Goal: Complete application form: Complete application form

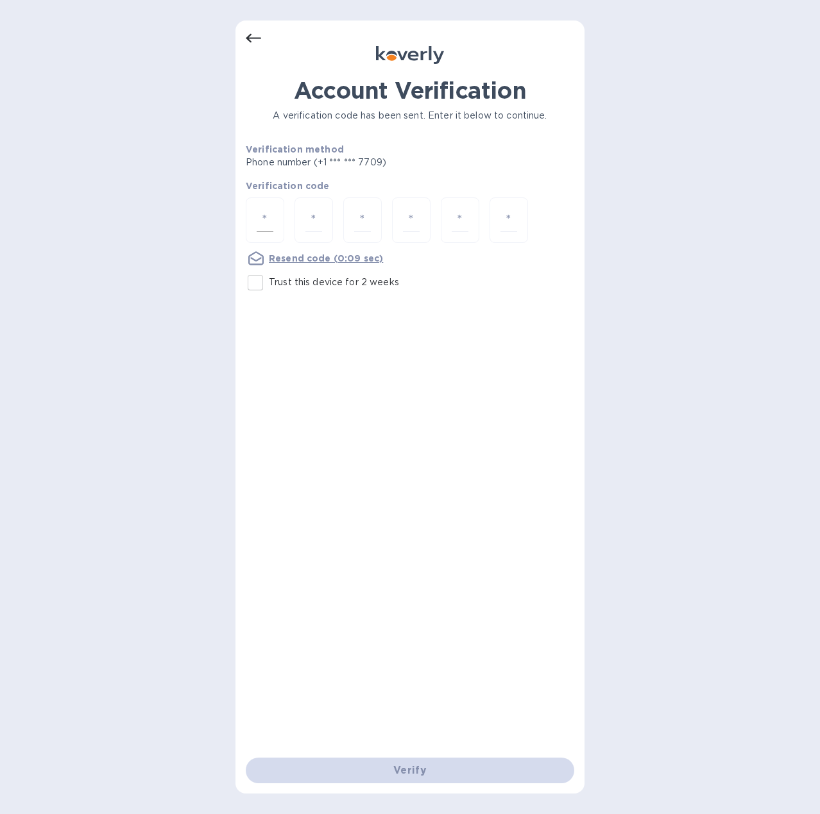
click at [265, 221] on input "number" at bounding box center [264, 220] width 17 height 24
type input "5"
type input "6"
type input "7"
type input "0"
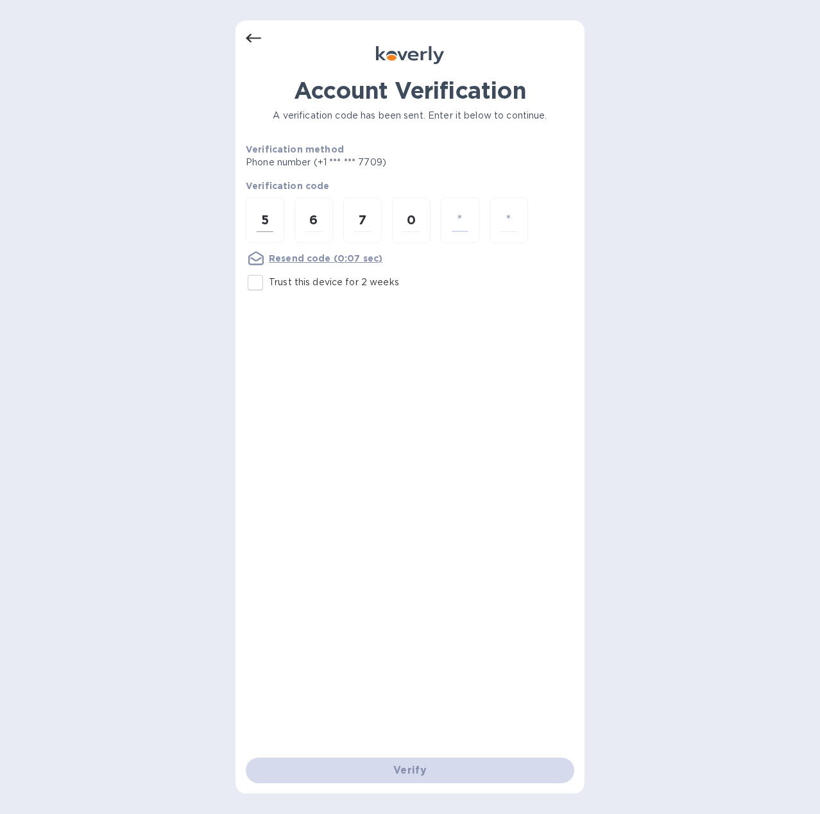
type input "1"
type input "5"
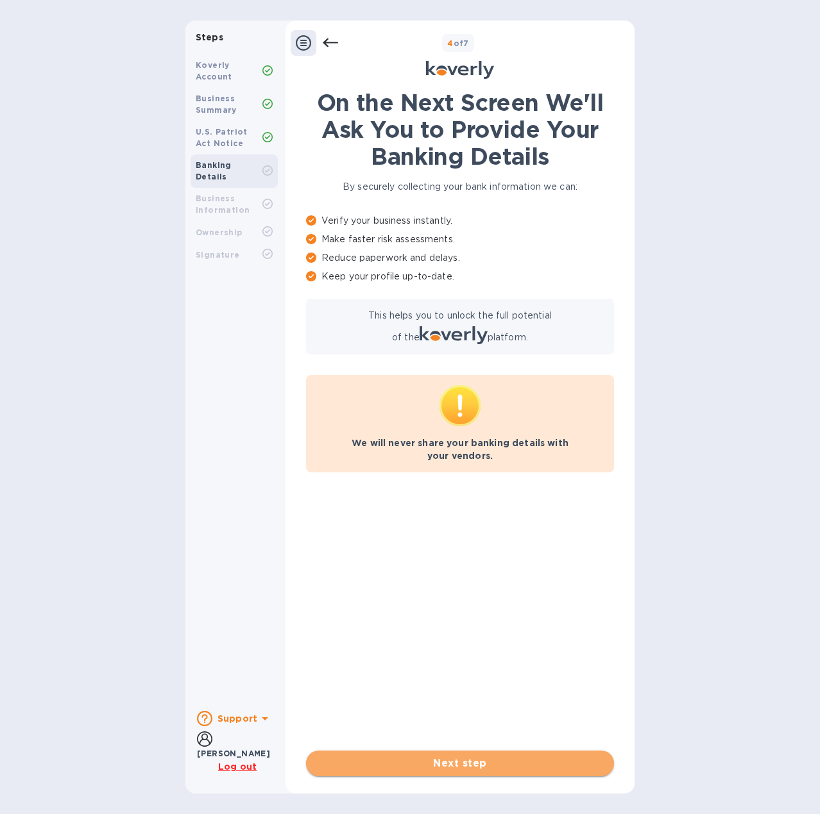
click at [460, 768] on span "Next step" at bounding box center [459, 763] width 287 height 15
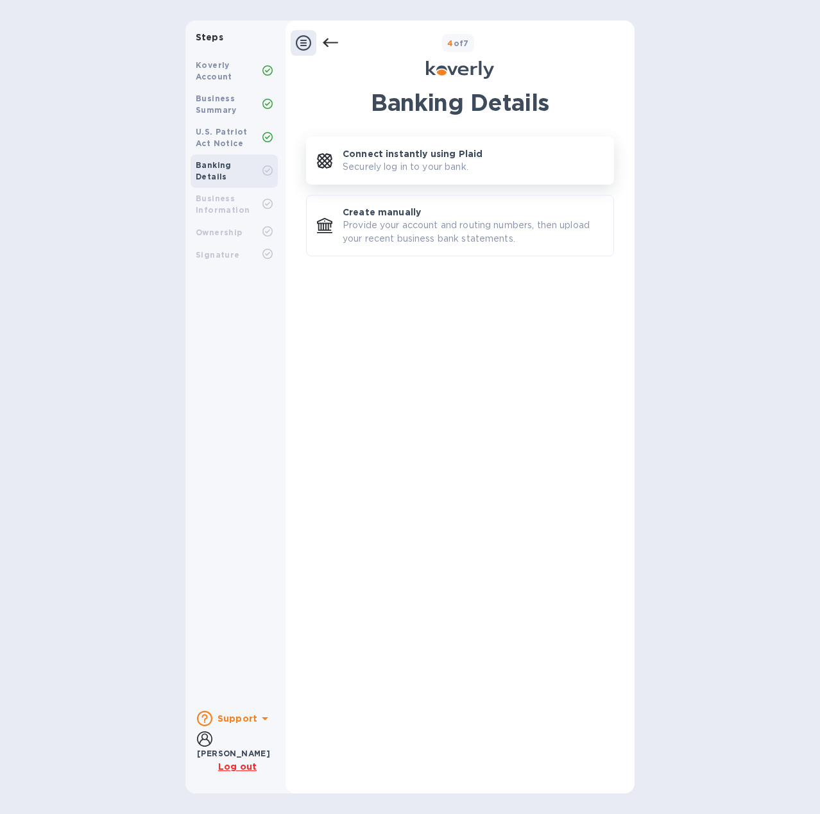
click at [423, 156] on p "Connect instantly using Plaid" at bounding box center [412, 153] width 140 height 13
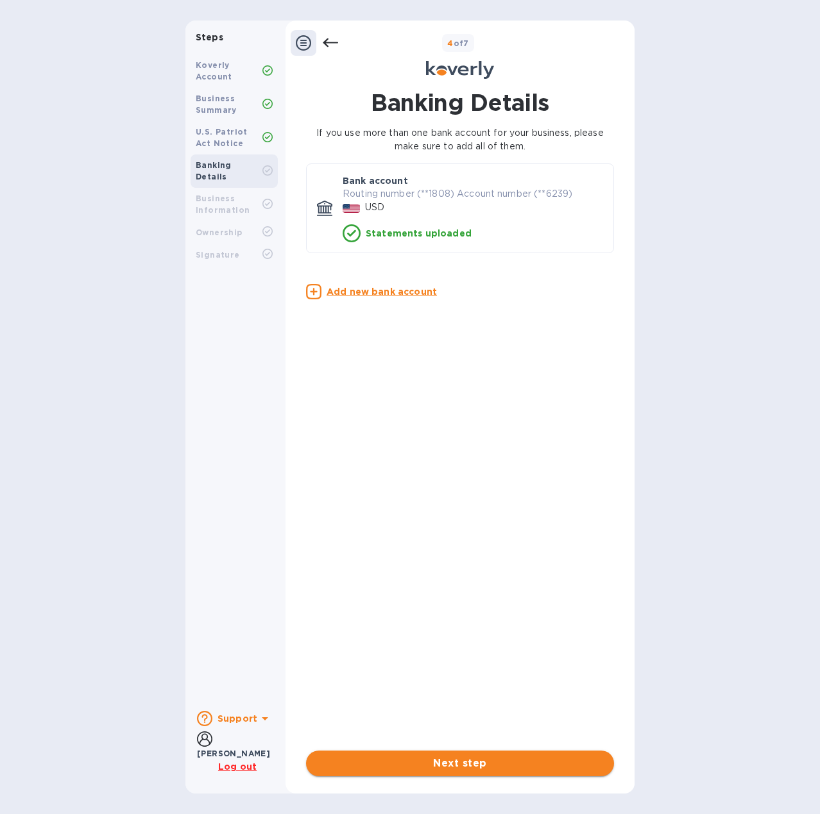
click at [444, 760] on span "Next step" at bounding box center [459, 763] width 287 height 15
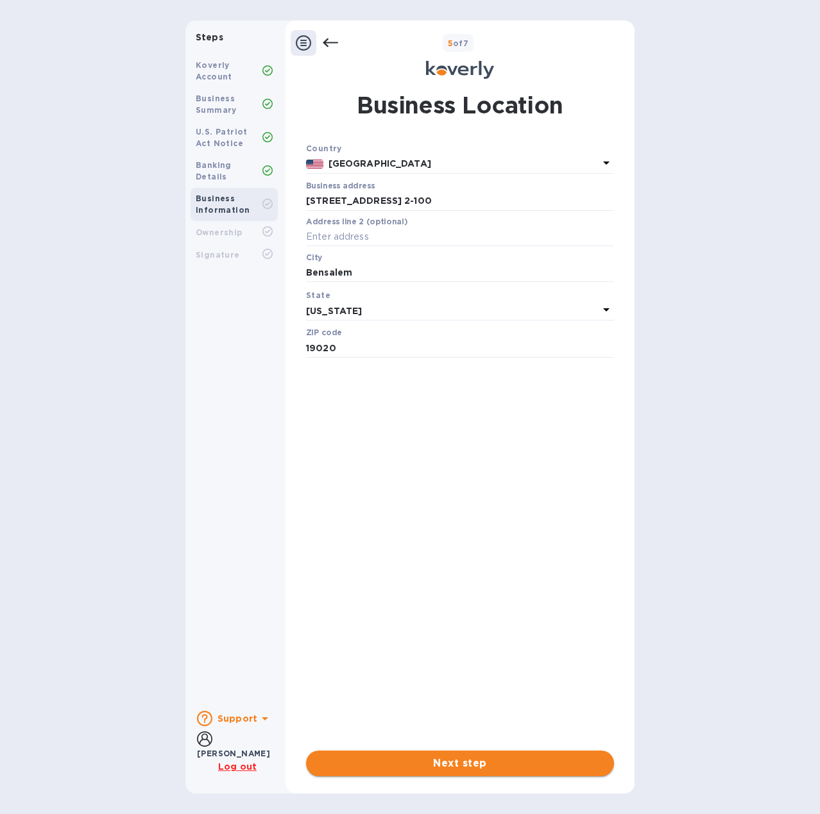
click at [462, 764] on span "Next step" at bounding box center [459, 763] width 287 height 15
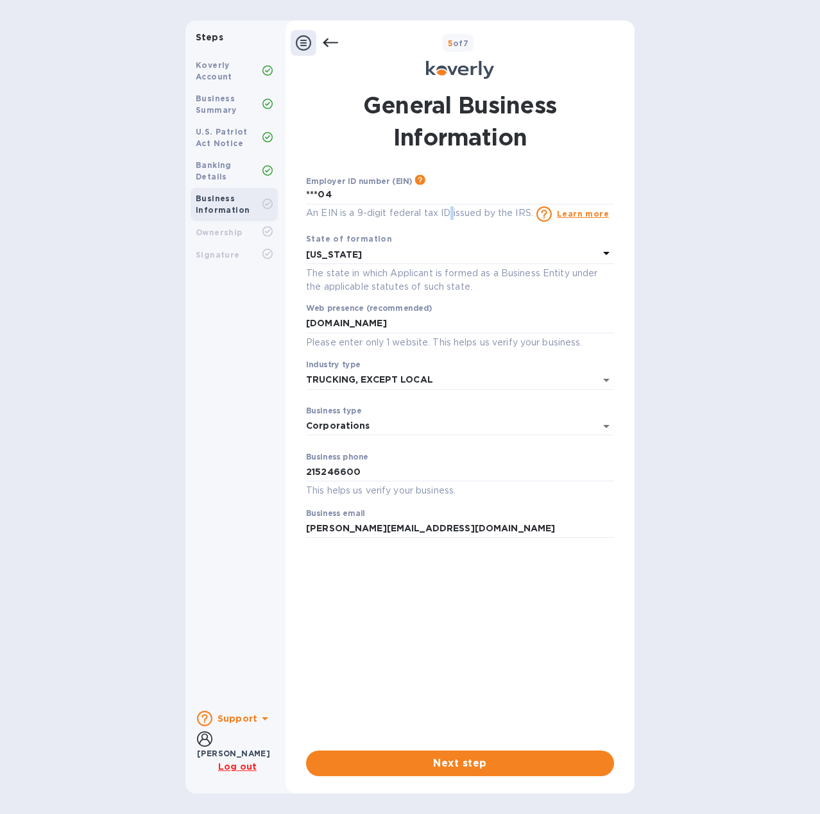
click at [453, 211] on p "An EIN is a 9-digit federal tax ID issued by the IRS." at bounding box center [419, 212] width 227 height 13
click at [361, 217] on p "An EIN is a 9-digit federal tax ID issued by the IRS." at bounding box center [419, 212] width 227 height 13
click at [475, 766] on span "Next step" at bounding box center [459, 763] width 287 height 15
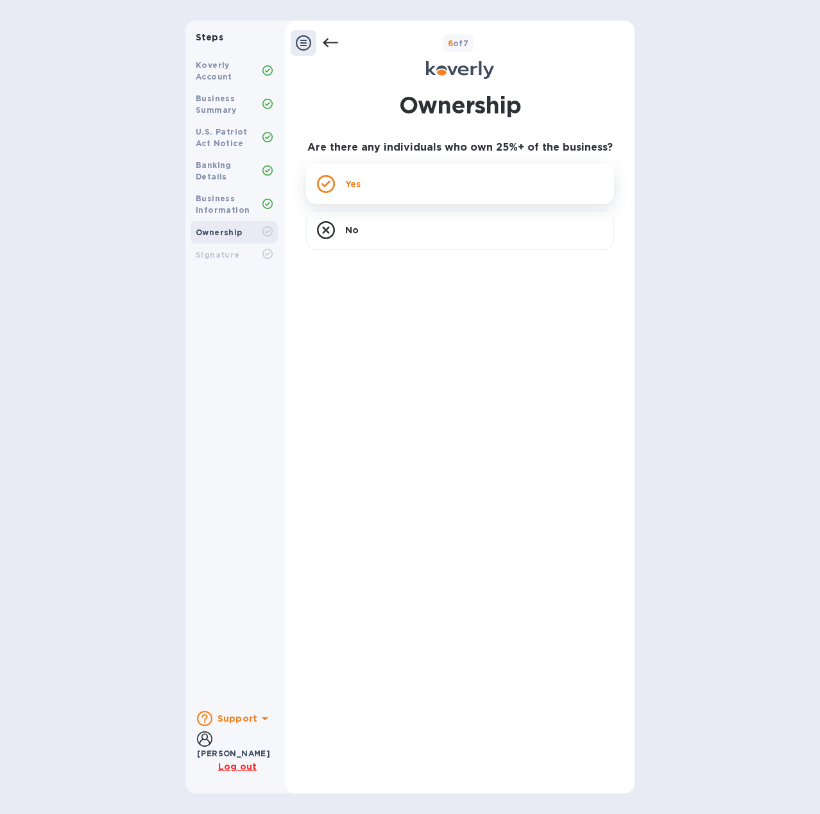
click at [323, 189] on icon at bounding box center [326, 184] width 18 height 18
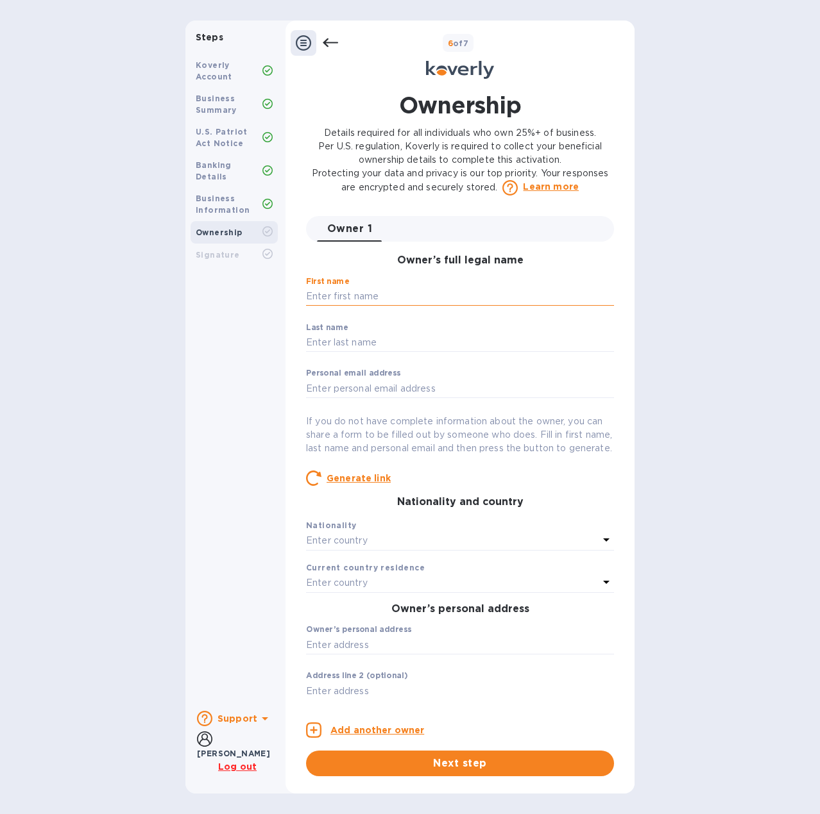
click at [378, 290] on input "text" at bounding box center [460, 296] width 308 height 19
type input "Martin"
type input "Marano"
type input "[PERSON_NAME][EMAIL_ADDRESS][DOMAIN_NAME]"
type input "14 Mayflower Cir"
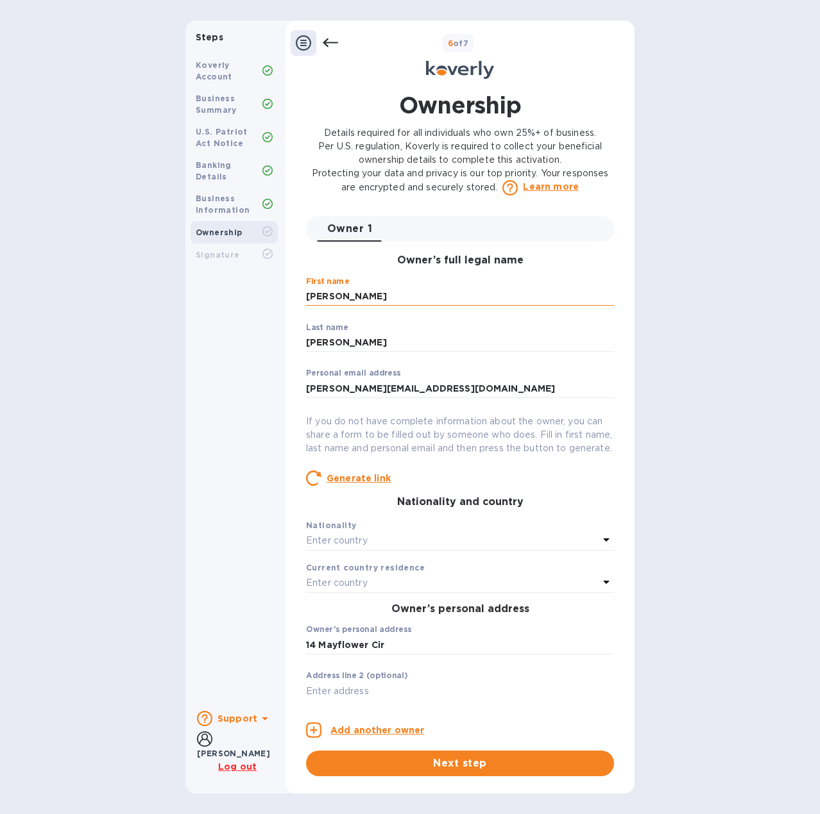
type input "Holland"
type input "[GEOGRAPHIC_DATA]"
type input "18966"
type input "***09"
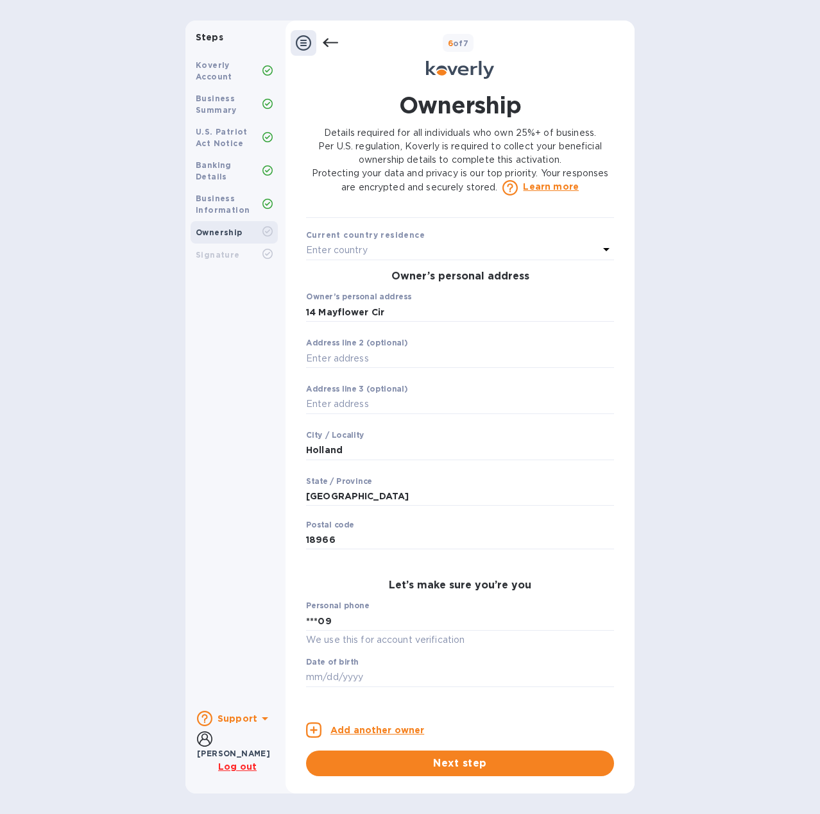
scroll to position [385, 0]
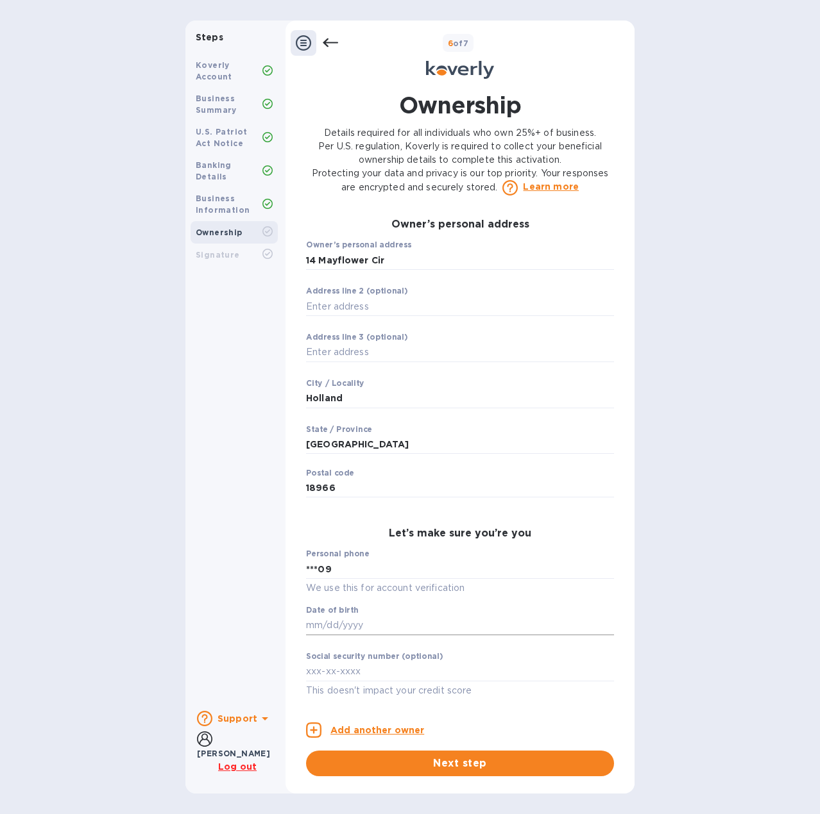
click at [348, 635] on input "text" at bounding box center [460, 625] width 308 height 19
type input "***70"
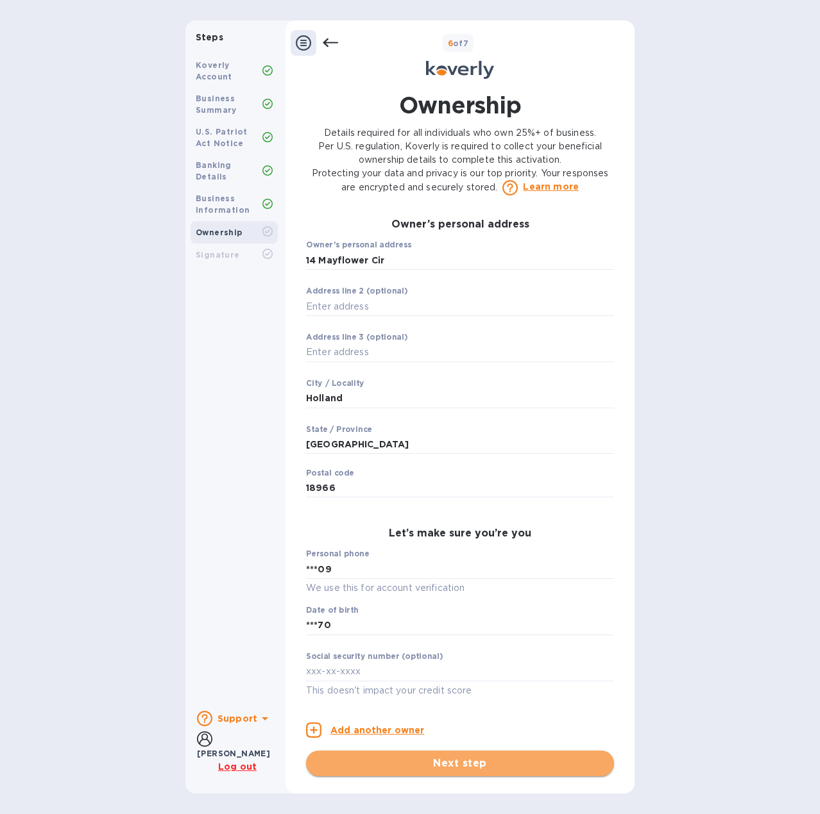
click at [467, 768] on span "Next step" at bounding box center [459, 763] width 287 height 15
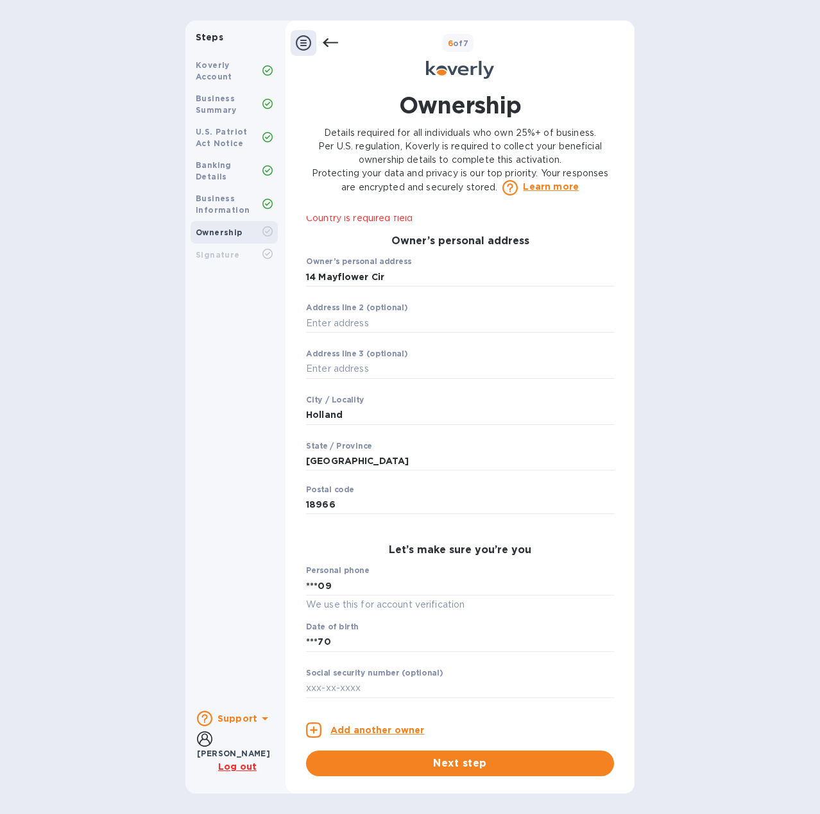
click at [441, 208] on div "Ownership Details required for all individuals who own 25%+ of business. Per U.…" at bounding box center [459, 432] width 321 height 687
click at [439, 208] on div "Enter country" at bounding box center [452, 199] width 292 height 18
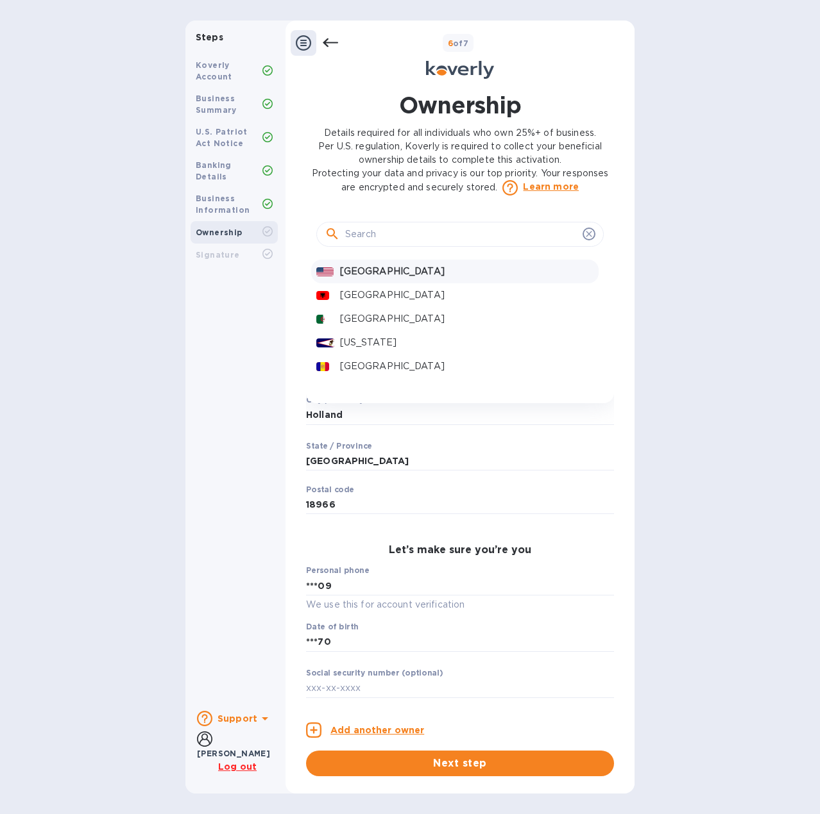
click at [389, 278] on p "[GEOGRAPHIC_DATA]" at bounding box center [466, 271] width 253 height 13
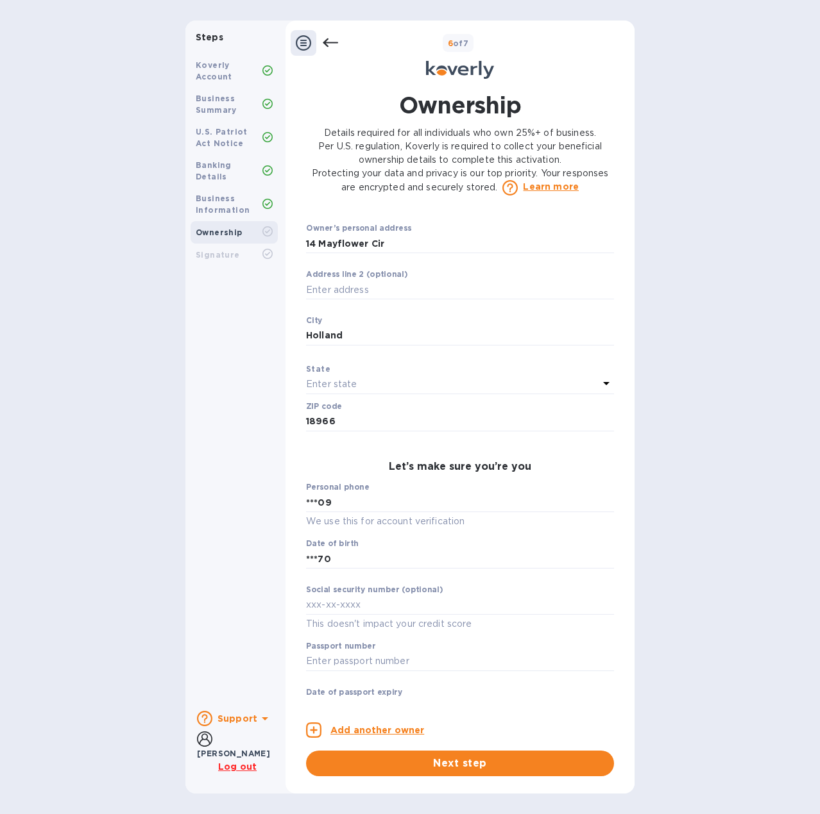
scroll to position [385, 0]
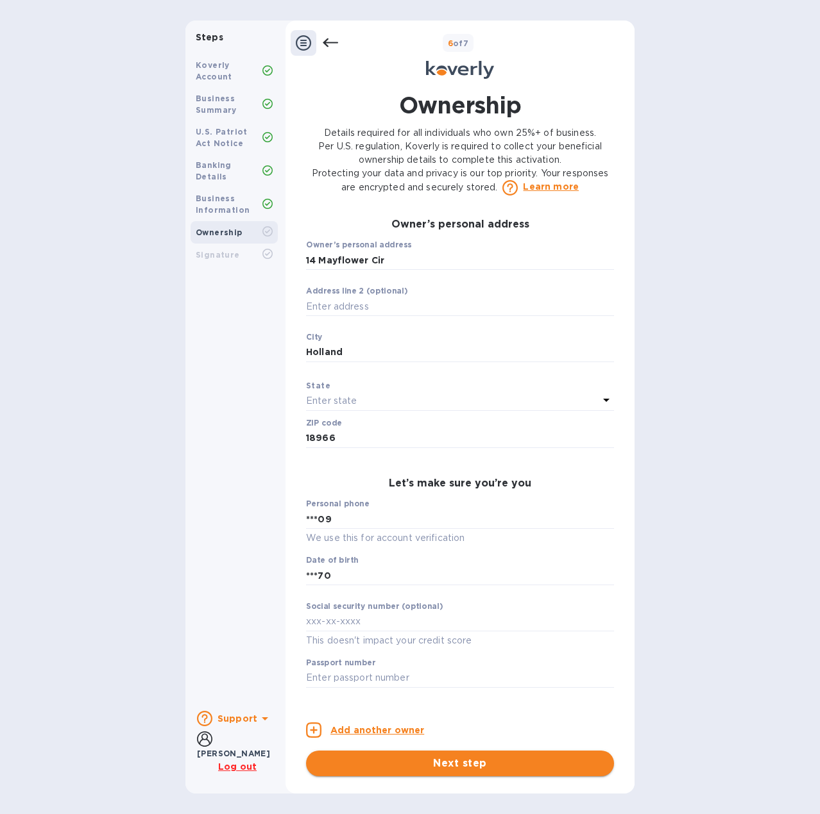
click at [455, 757] on span "Next step" at bounding box center [459, 763] width 287 height 15
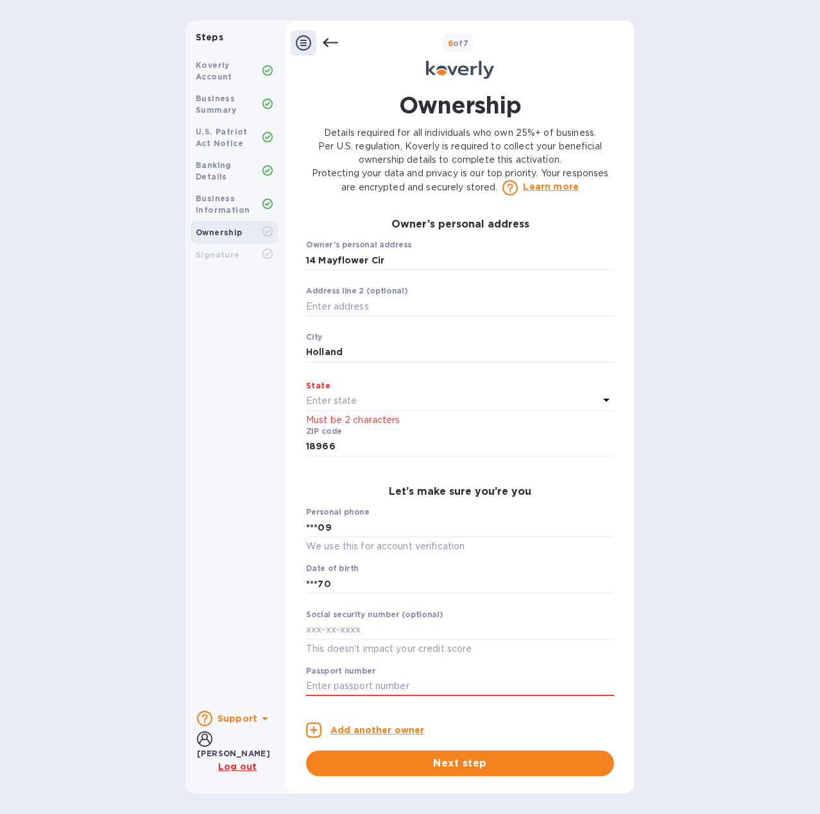
scroll to position [673, 0]
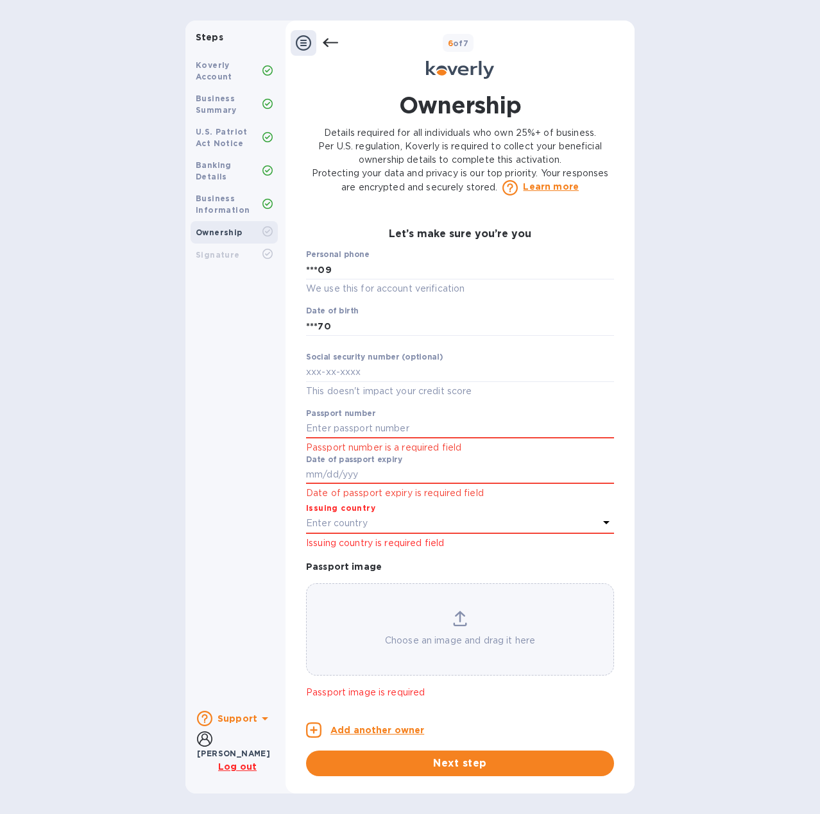
click at [235, 768] on u "Log out" at bounding box center [237, 767] width 38 height 10
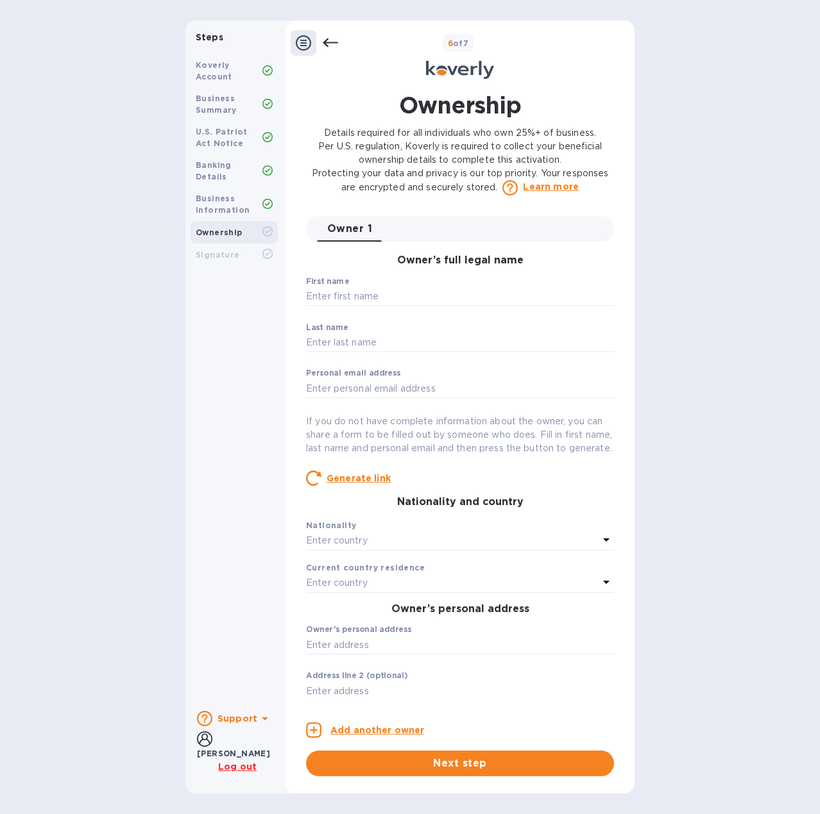
click at [229, 167] on b "Banking Details" at bounding box center [214, 170] width 36 height 21
click at [228, 136] on b "U.S. Patriot Act Notice" at bounding box center [222, 137] width 52 height 21
click at [269, 134] on icon at bounding box center [267, 137] width 10 height 10
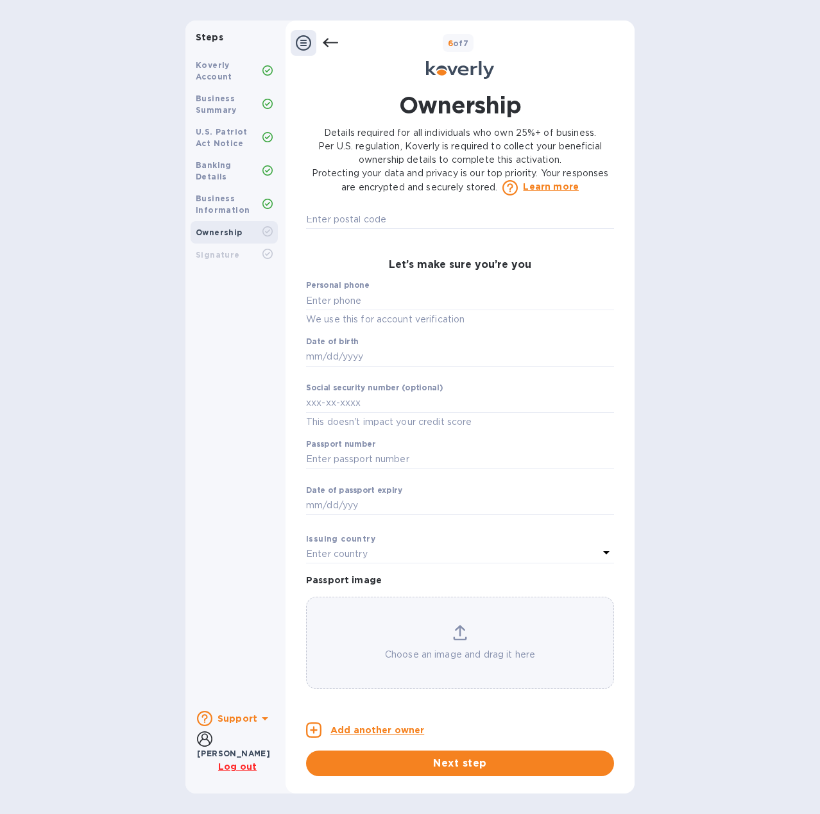
scroll to position [667, 0]
click at [300, 40] on icon at bounding box center [303, 42] width 15 height 15
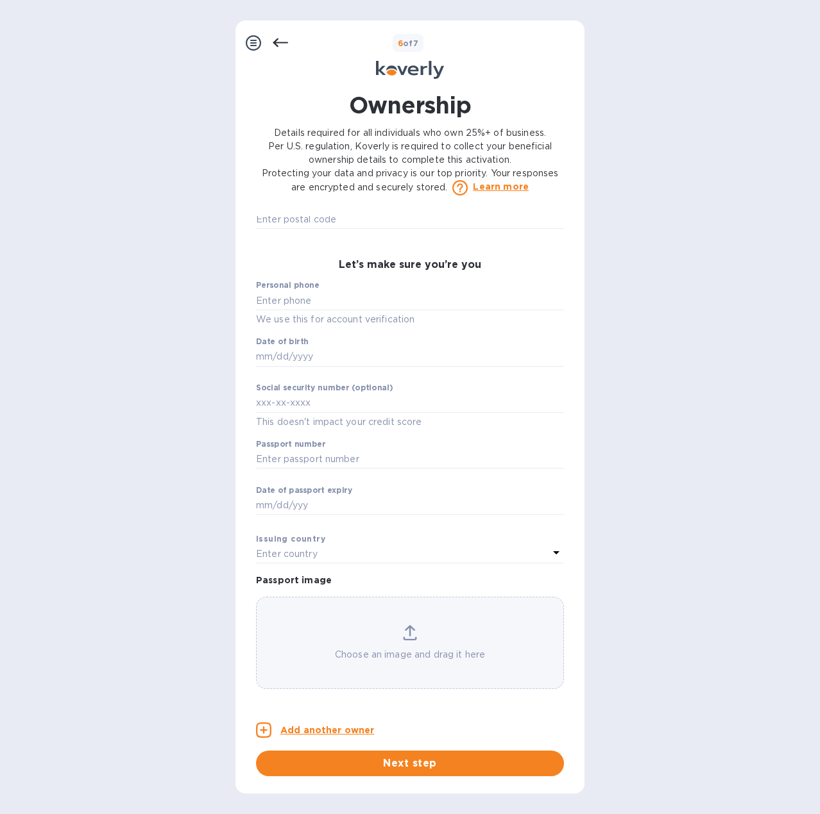
click at [251, 39] on icon at bounding box center [253, 42] width 15 height 15
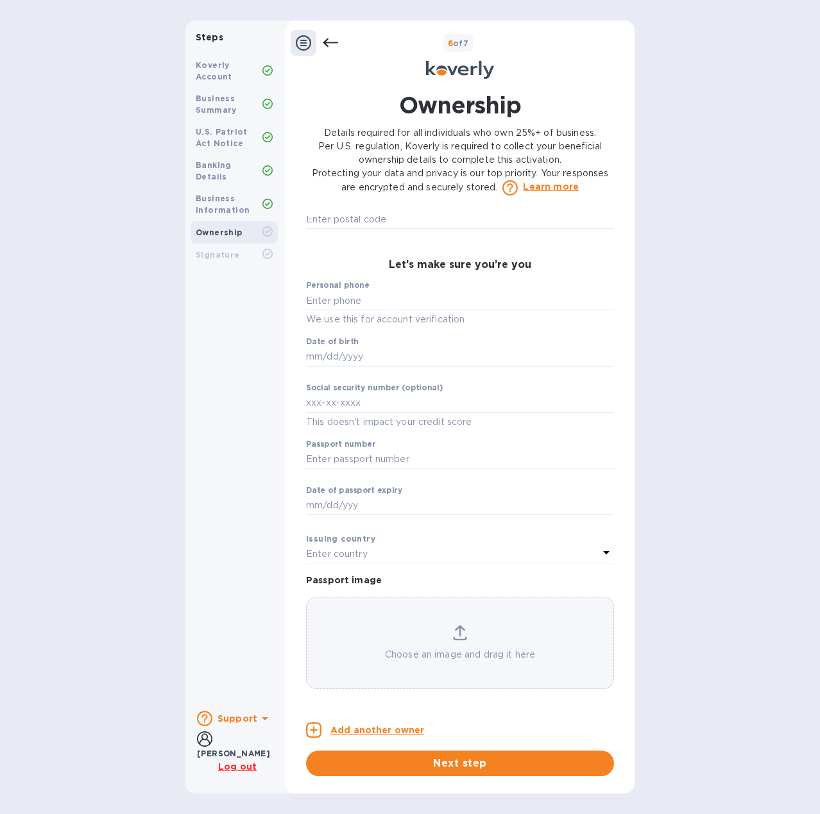
click at [336, 39] on icon at bounding box center [330, 42] width 15 height 15
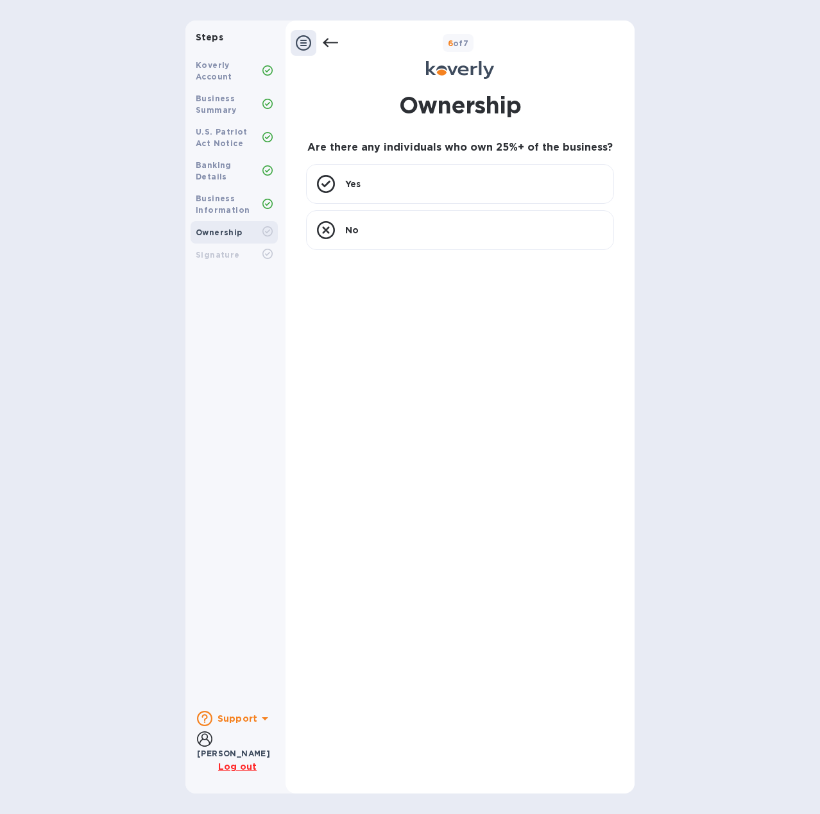
click at [332, 43] on icon at bounding box center [330, 42] width 15 height 15
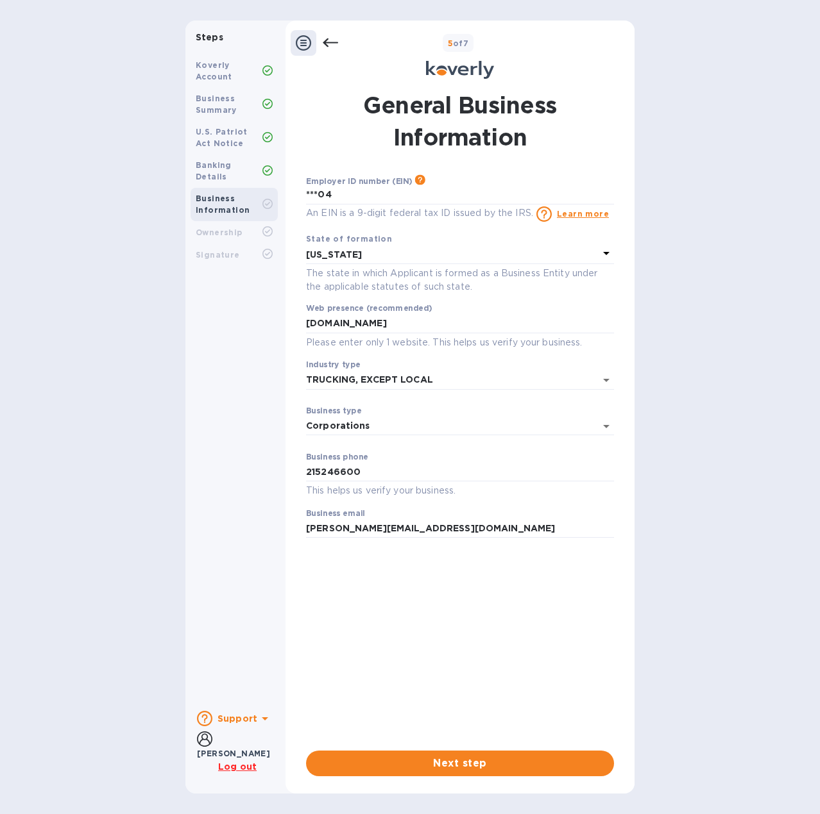
click at [332, 43] on icon at bounding box center [330, 42] width 15 height 15
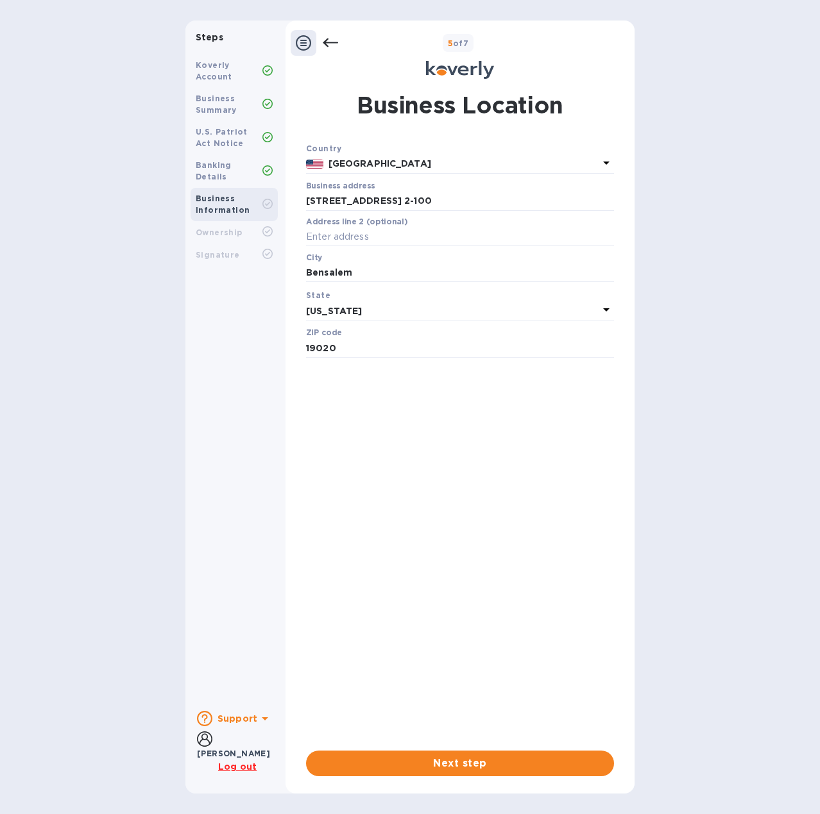
click at [332, 43] on icon at bounding box center [330, 42] width 15 height 15
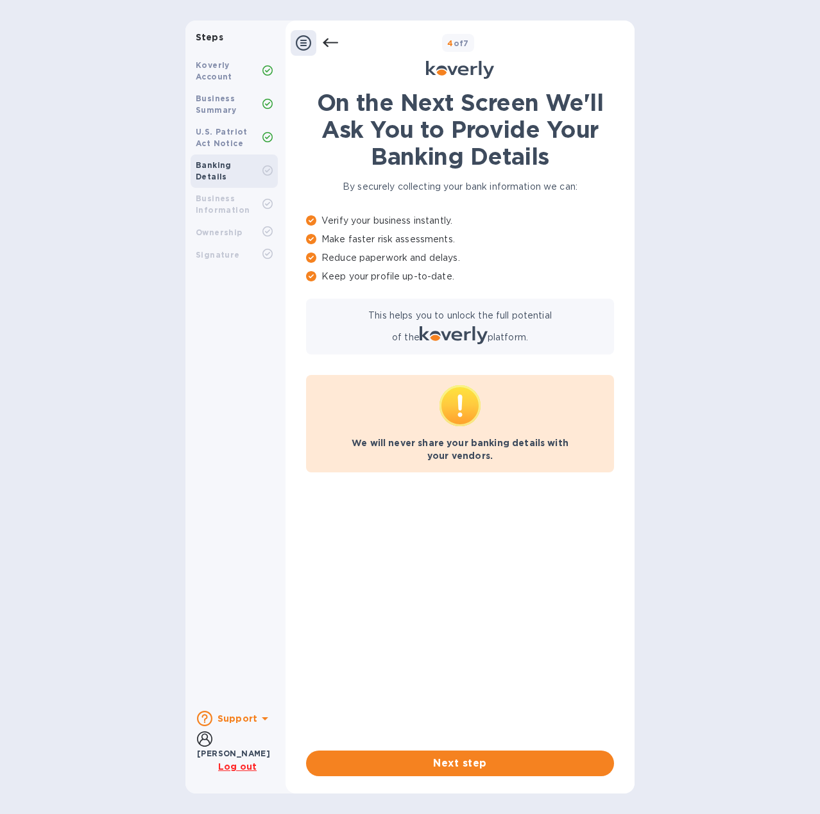
click at [332, 43] on icon at bounding box center [330, 42] width 15 height 15
click at [323, 38] on icon at bounding box center [330, 42] width 15 height 15
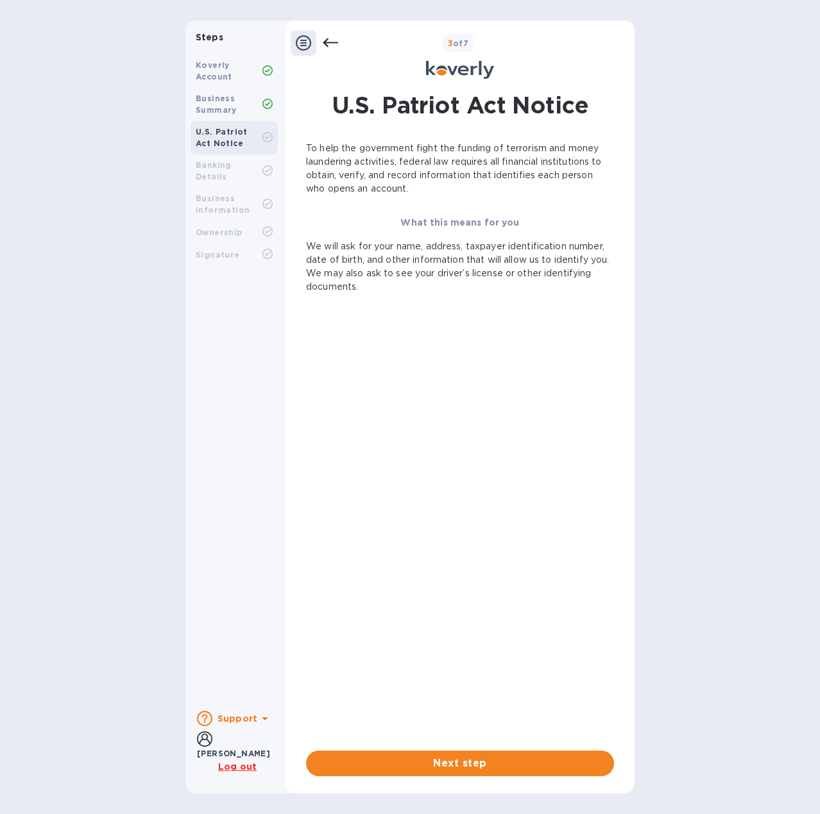
click at [326, 38] on icon at bounding box center [330, 42] width 15 height 15
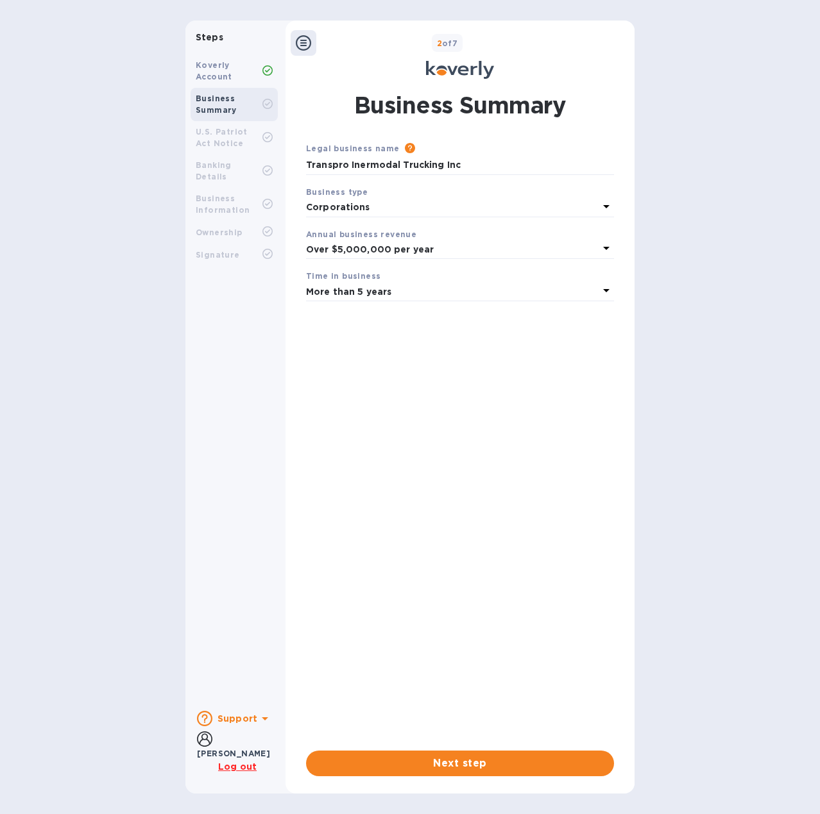
click at [326, 38] on div "2 of 7" at bounding box center [472, 43] width 313 height 19
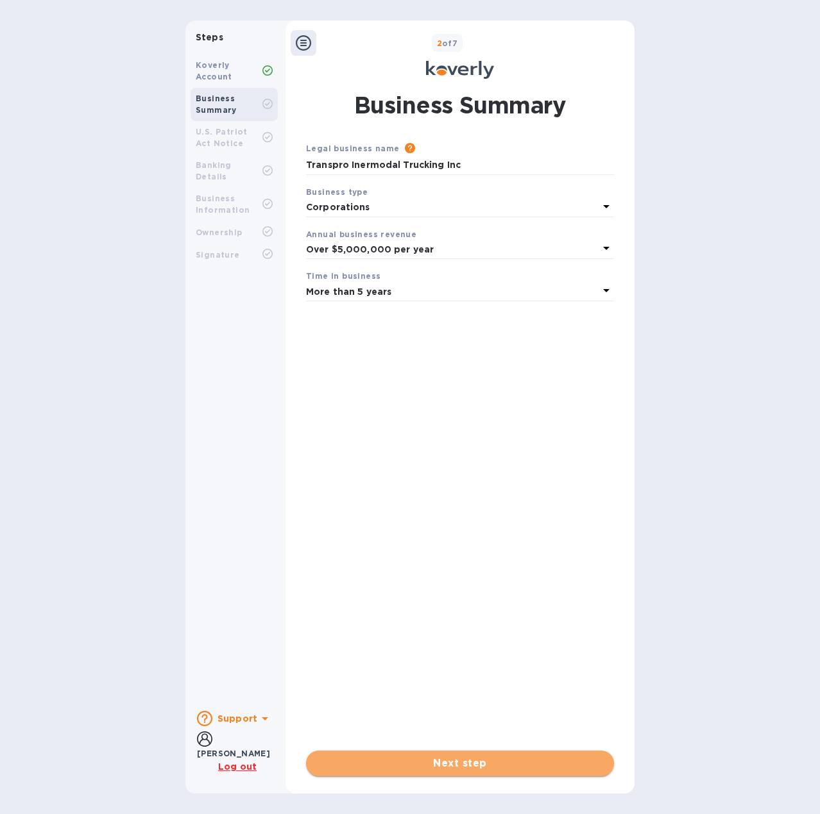
click at [475, 768] on span "Next step" at bounding box center [459, 763] width 287 height 15
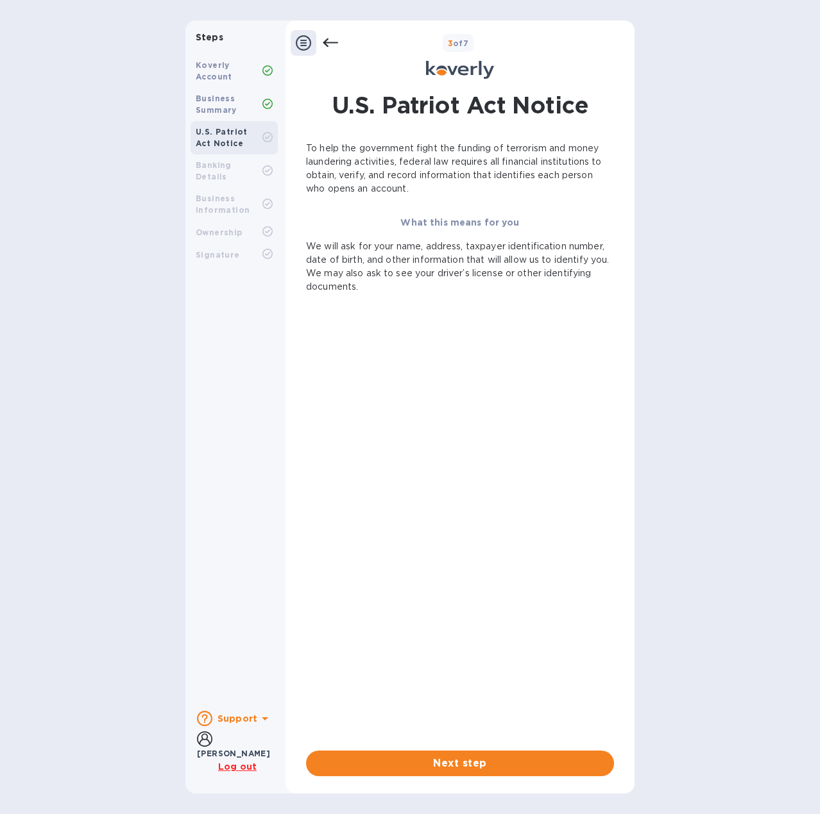
click at [300, 40] on icon at bounding box center [303, 42] width 15 height 15
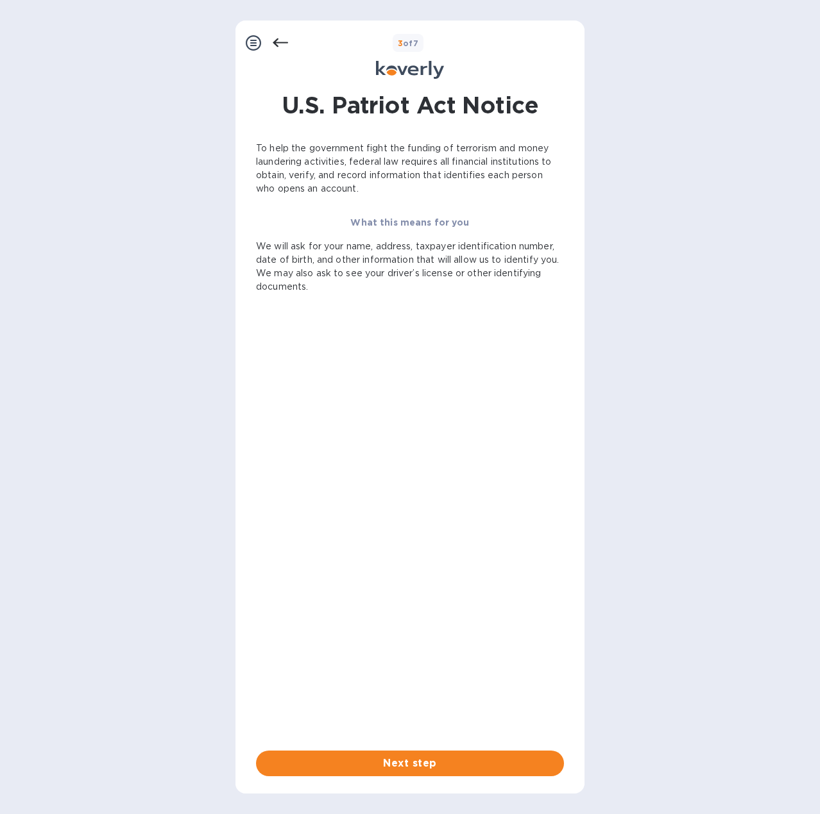
click at [246, 39] on icon at bounding box center [253, 42] width 15 height 15
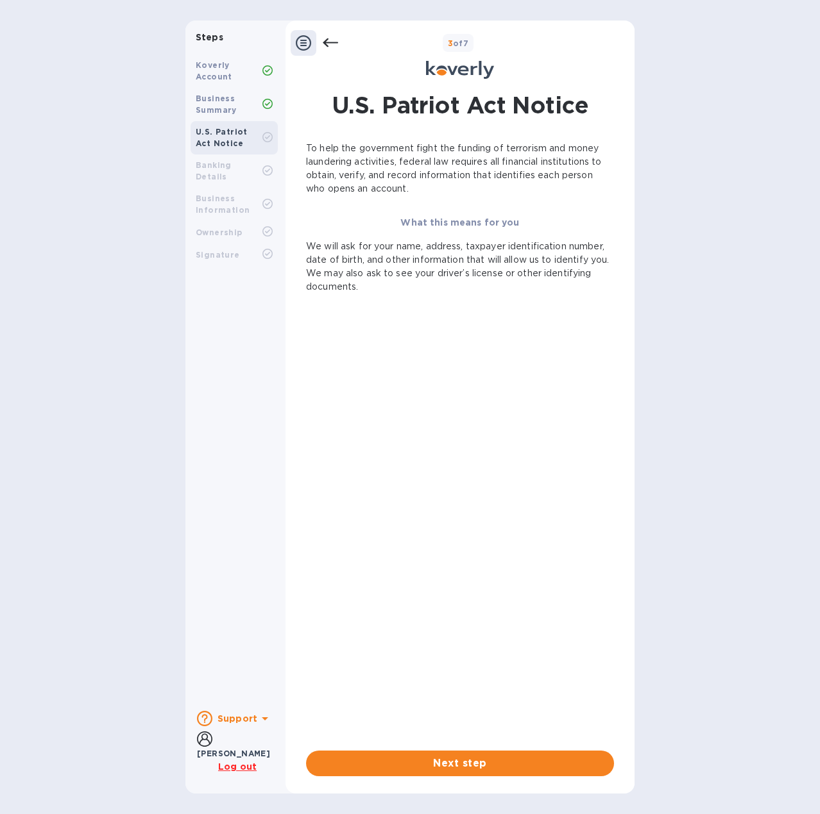
click at [328, 40] on icon at bounding box center [330, 42] width 15 height 15
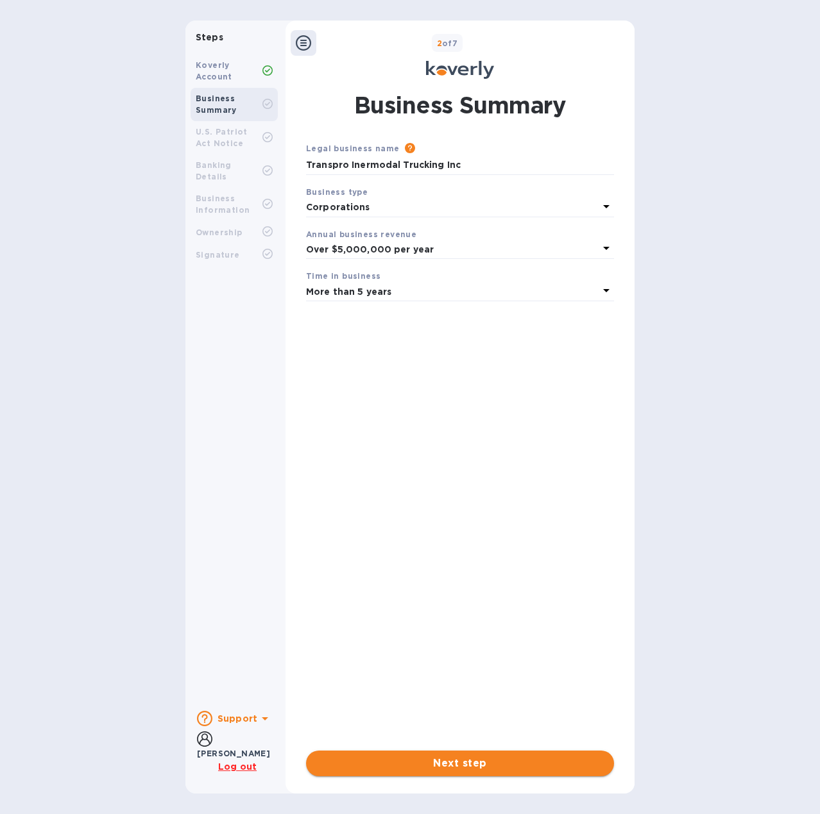
click at [475, 762] on span "Next step" at bounding box center [459, 763] width 287 height 15
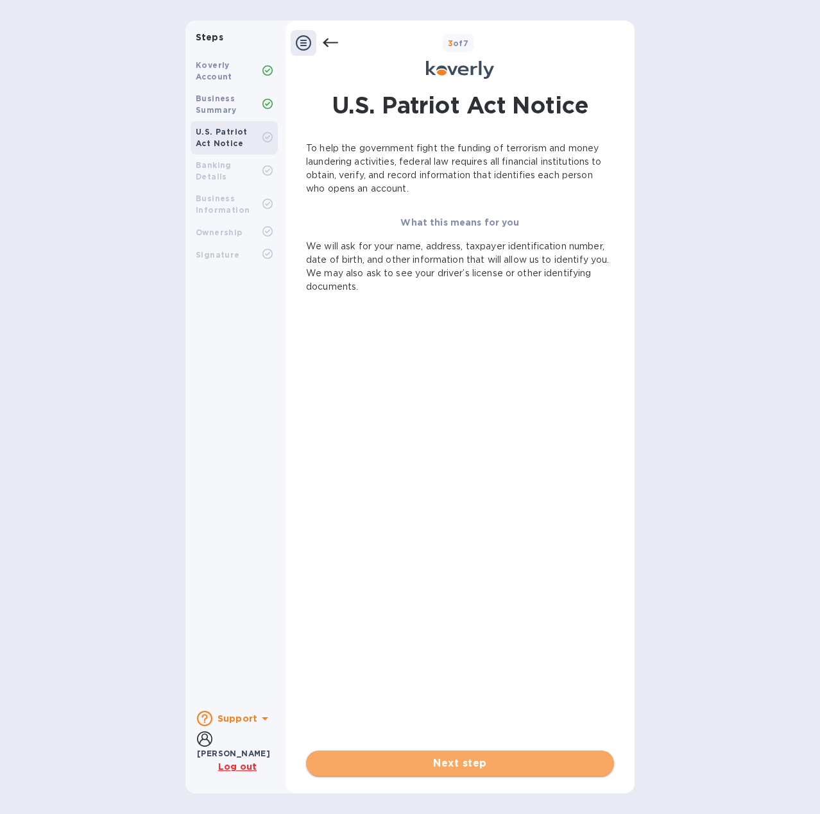
click at [473, 757] on span "Next step" at bounding box center [459, 763] width 287 height 15
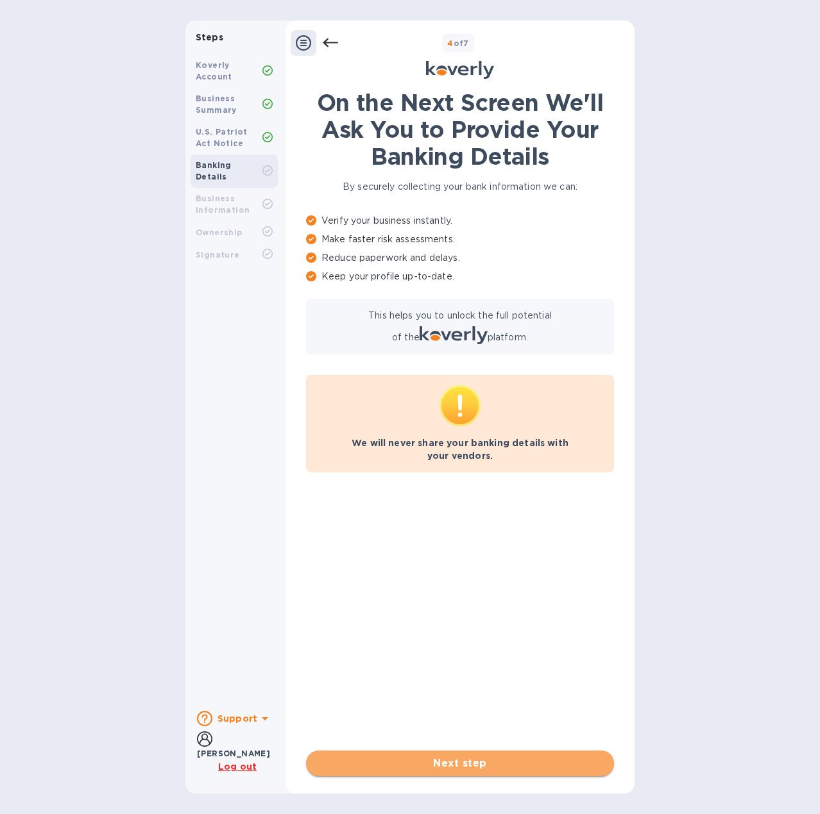
click at [463, 762] on span "Next step" at bounding box center [459, 763] width 287 height 15
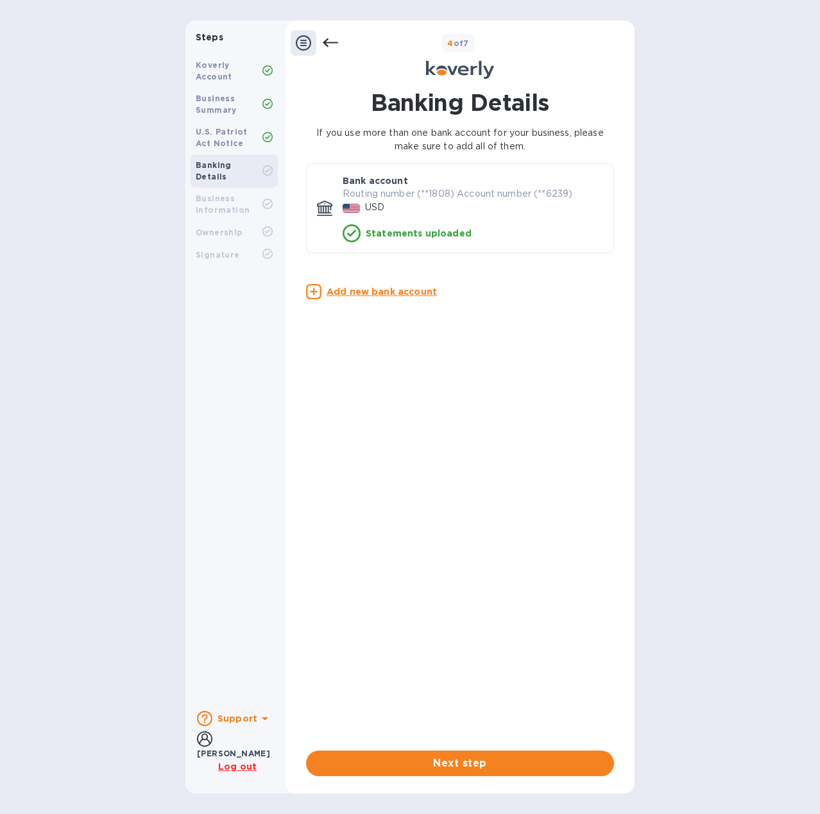
click at [359, 199] on div at bounding box center [351, 207] width 22 height 17
click at [382, 228] on p "Statements uploaded" at bounding box center [419, 233] width 106 height 13
click at [371, 233] on p "Statements uploaded" at bounding box center [419, 233] width 106 height 13
click at [354, 233] on icon at bounding box center [351, 233] width 18 height 18
click at [412, 233] on p "Statements uploaded" at bounding box center [419, 233] width 106 height 13
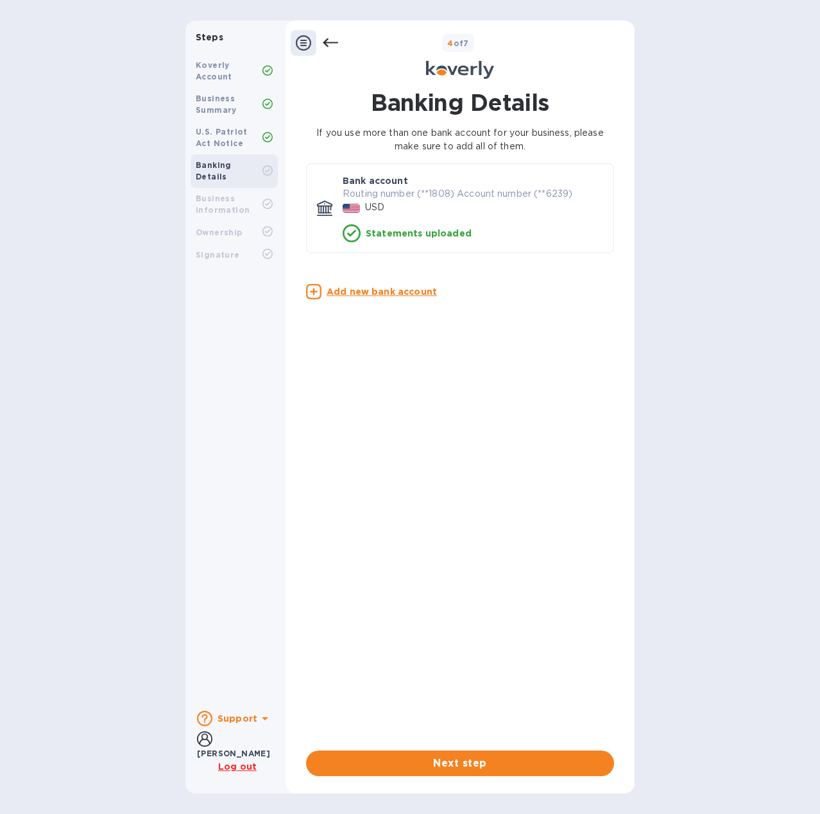
click at [442, 232] on p "Statements uploaded" at bounding box center [419, 233] width 106 height 13
